Goal: Navigation & Orientation: Find specific page/section

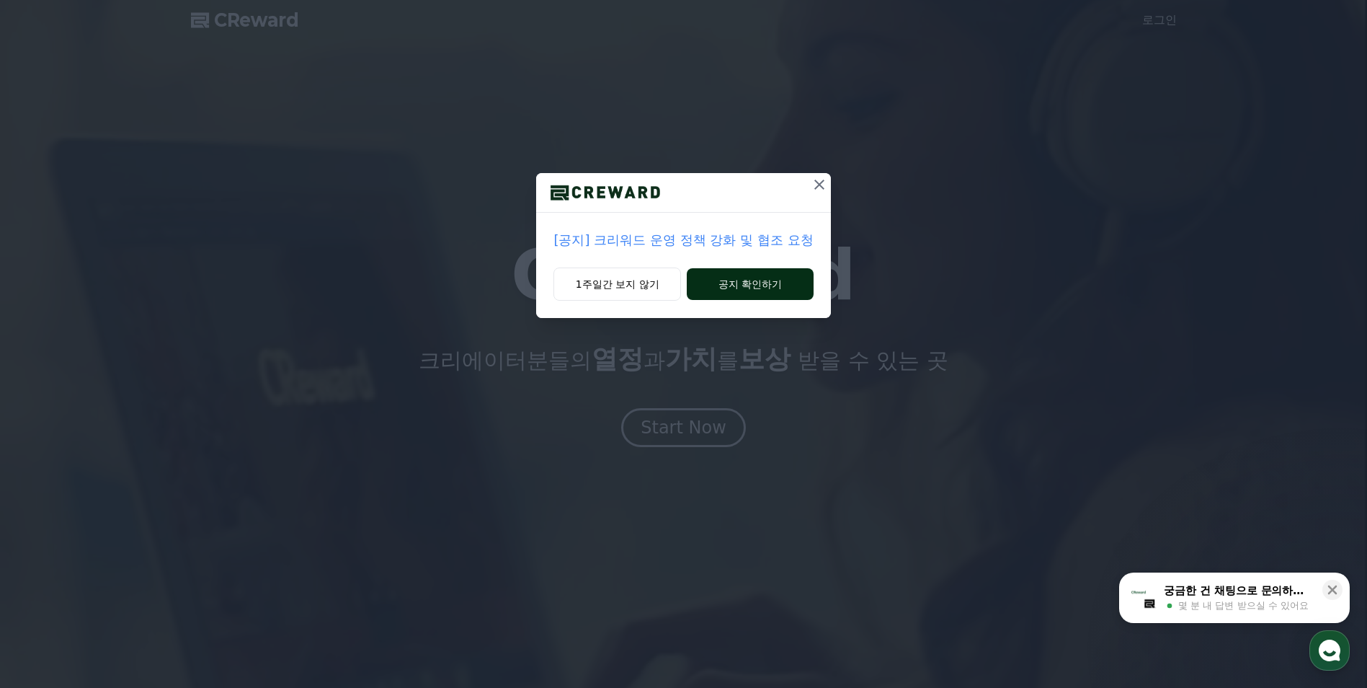
click at [737, 280] on button "공지 확인하기" at bounding box center [750, 284] width 126 height 32
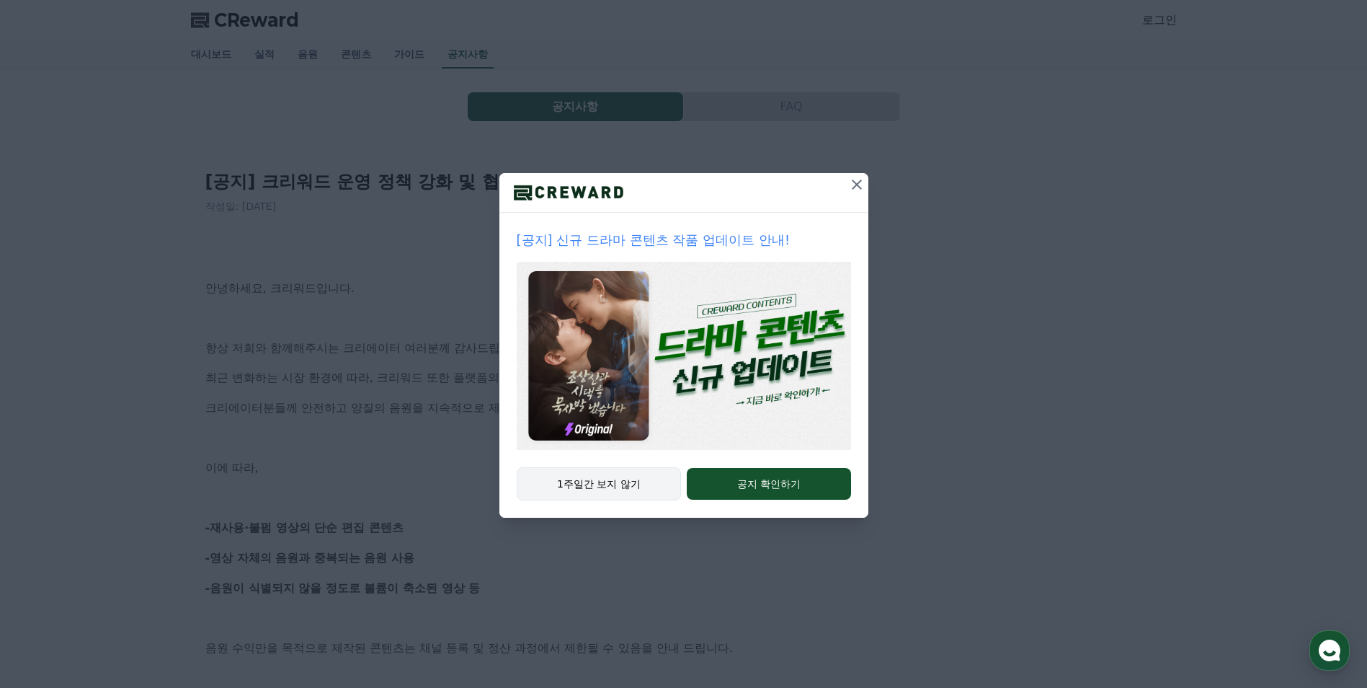
click at [609, 484] on button "1주일간 보지 않기" at bounding box center [599, 483] width 165 height 33
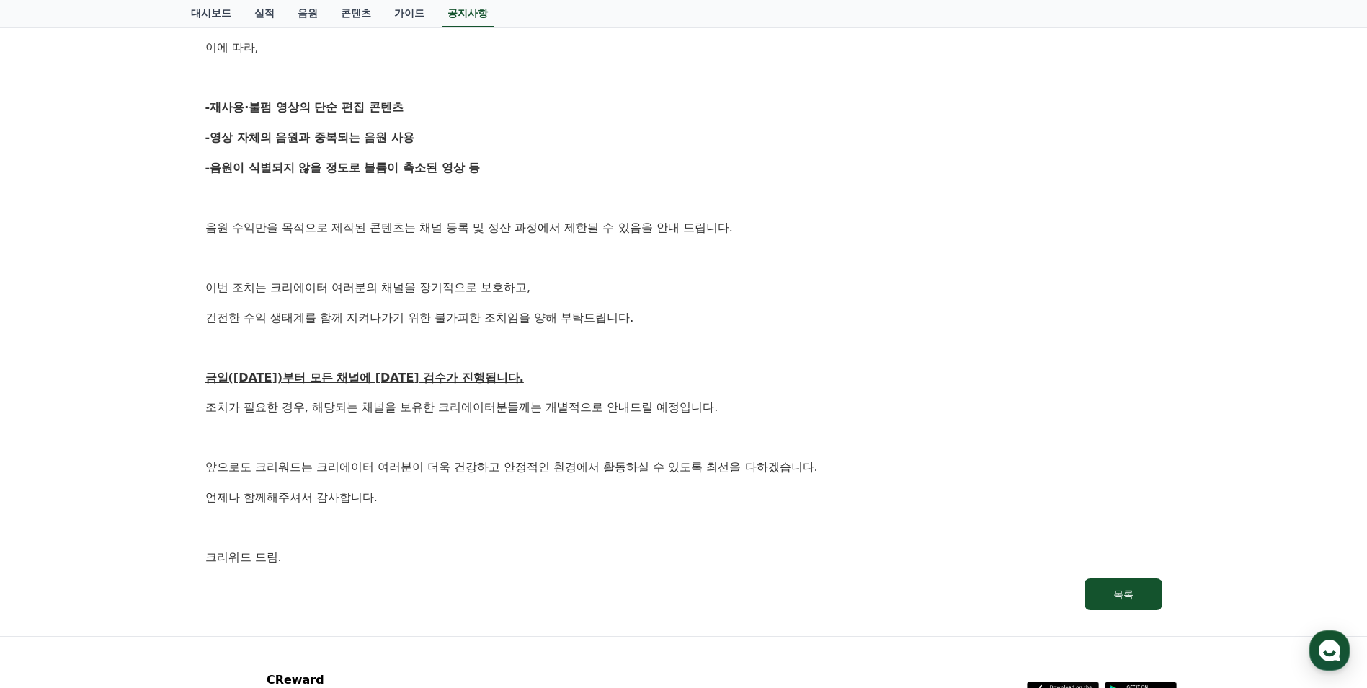
scroll to position [432, 0]
